Goal: Task Accomplishment & Management: Manage account settings

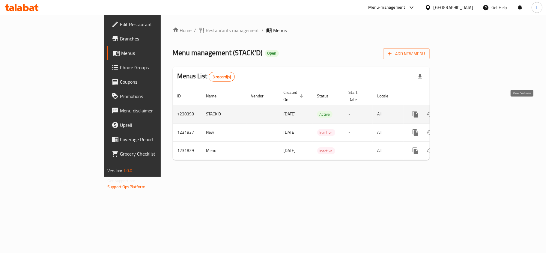
click at [462, 111] on icon "enhanced table" at bounding box center [458, 114] width 7 height 7
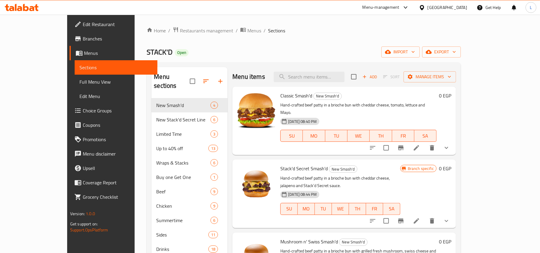
click at [288, 97] on span "Classic Smash'd" at bounding box center [296, 95] width 32 height 9
click at [326, 82] on input "search" at bounding box center [309, 77] width 71 height 10
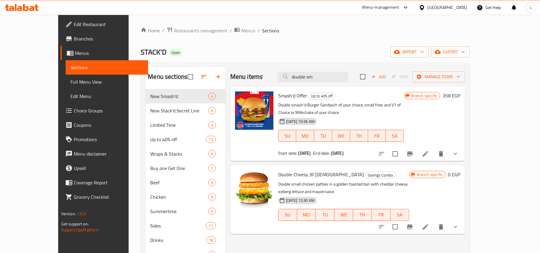
type input "double sm"
click at [413, 150] on icon "Branch-specific-item" at bounding box center [409, 153] width 7 height 7
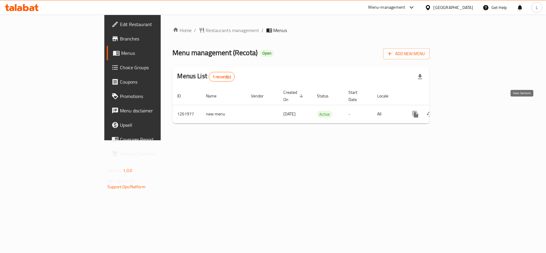
click at [466, 107] on link "enhanced table" at bounding box center [458, 114] width 14 height 14
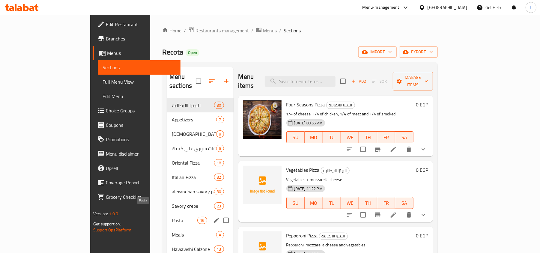
click at [172, 217] on span "Pasta" at bounding box center [184, 220] width 25 height 7
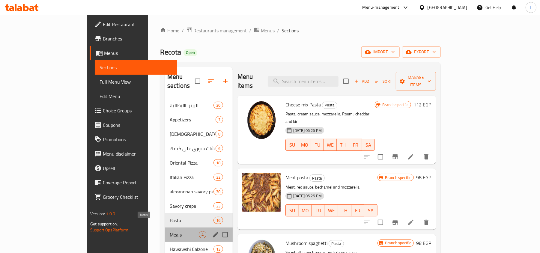
click at [170, 231] on span "Meals" at bounding box center [184, 234] width 29 height 7
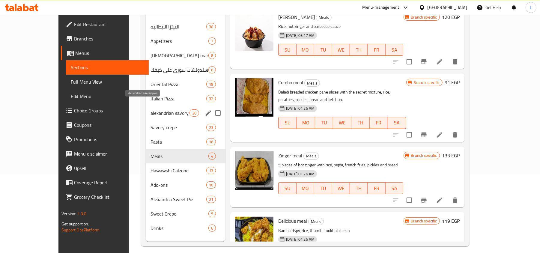
scroll to position [84, 0]
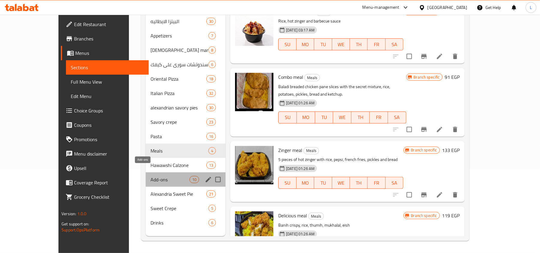
click at [150, 176] on span "Add-ons" at bounding box center [169, 179] width 39 height 7
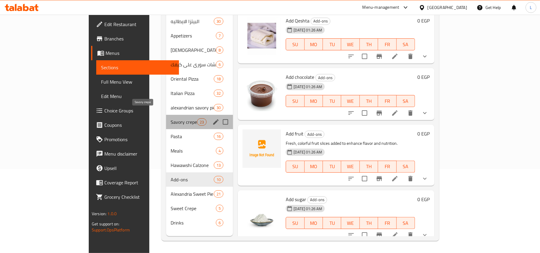
click at [171, 118] on span "Savory crepe" at bounding box center [184, 121] width 26 height 7
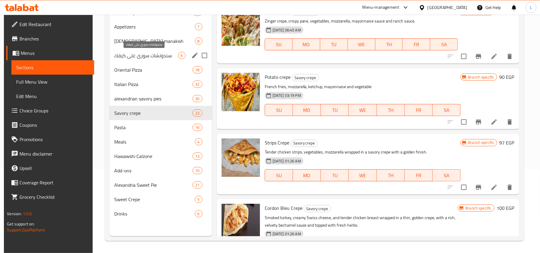
click at [136, 57] on span "سندوتشات سوري على كيفك" at bounding box center [146, 55] width 64 height 7
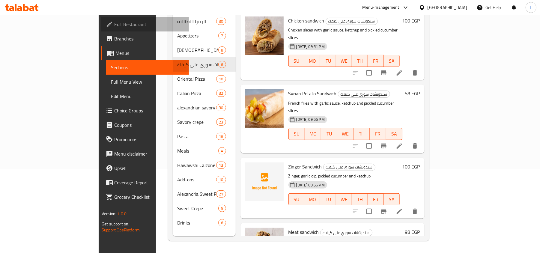
click at [114, 23] on span "Edit Restaurant" at bounding box center [149, 24] width 70 height 7
